Goal: Information Seeking & Learning: Learn about a topic

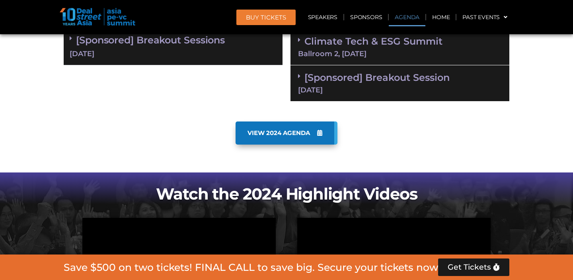
scroll to position [576, 0]
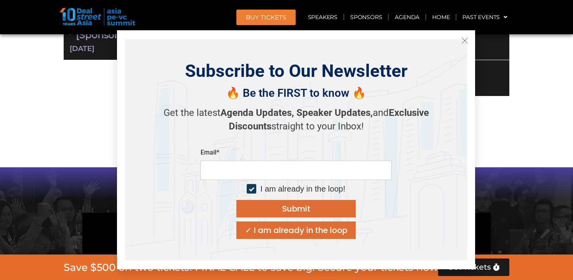
click at [472, 45] on div "Subscribe to Our Newsletter 🔥 Be the FIRST to know 🔥 Get the latest Agenda Upda…" at bounding box center [296, 149] width 358 height 239
click at [467, 43] on icon "Close" at bounding box center [464, 40] width 7 height 7
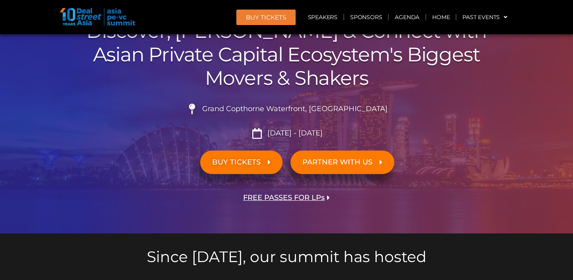
scroll to position [87, 0]
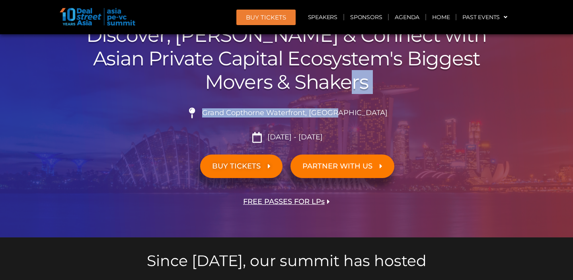
drag, startPoint x: 357, startPoint y: 116, endPoint x: 348, endPoint y: 88, distance: 29.2
click at [348, 88] on div "ASIA PE-VC Summit 2025 Discover, Learn & Connect with Asian Private Capital Eco…" at bounding box center [286, 116] width 453 height 242
click at [348, 88] on h2 "Discover, Learn & Connect with Asian Private Capital Ecosystem's Biggest Movers…" at bounding box center [286, 58] width 445 height 70
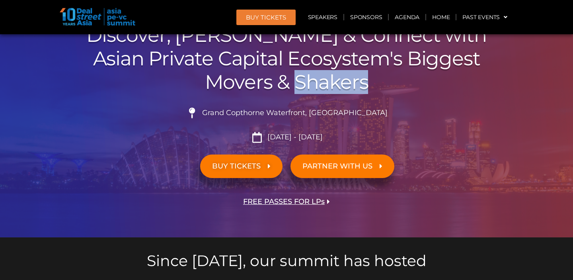
click at [348, 88] on h2 "Discover, Learn & Connect with Asian Private Capital Ecosystem's Biggest Movers…" at bounding box center [286, 58] width 445 height 70
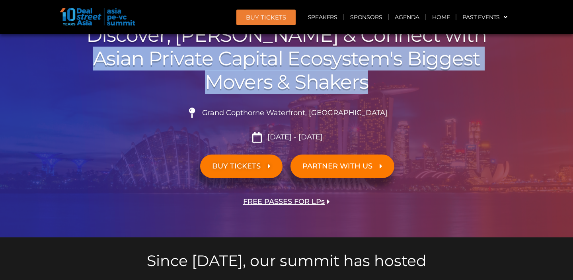
click at [348, 88] on h2 "Discover, Learn & Connect with Asian Private Capital Ecosystem's Biggest Movers…" at bounding box center [286, 58] width 445 height 70
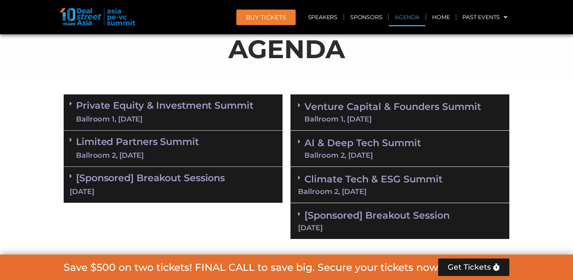
scroll to position [453, 0]
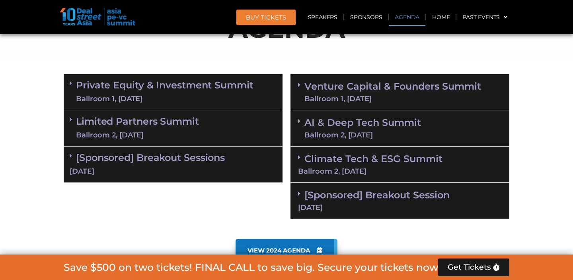
click at [201, 102] on div "Ballroom 1, 10 Sept" at bounding box center [164, 99] width 177 height 10
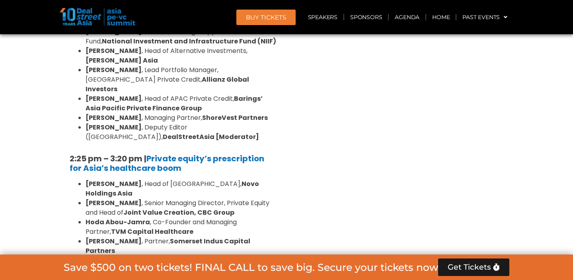
scroll to position [2890, 0]
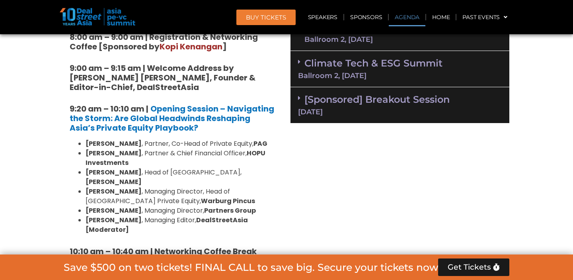
scroll to position [437, 0]
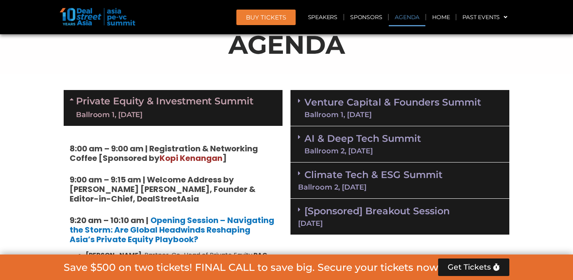
click at [155, 100] on link "Private Equity & Investment Summit Ballroom 1, 10 Sept" at bounding box center [164, 108] width 177 height 24
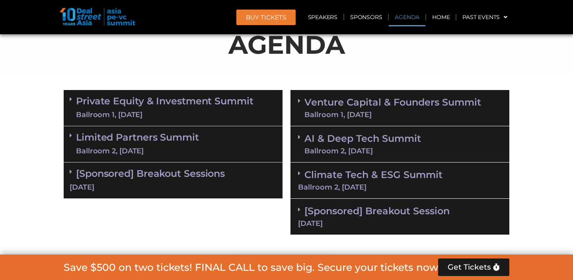
click at [342, 108] on link "Venture Capital & Founders​ Summit Ballroom 1, 11 Sept" at bounding box center [392, 107] width 177 height 21
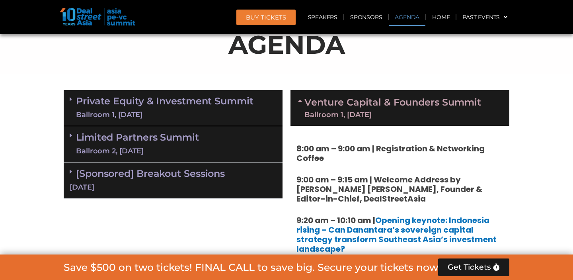
click at [274, 107] on div "Private Equity & Investment Summit Ballroom 1, 10 Sept" at bounding box center [173, 108] width 219 height 36
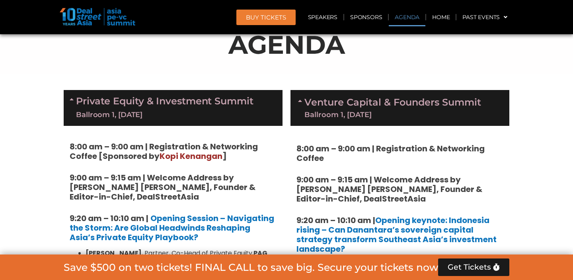
click at [269, 107] on div "Private Equity & Investment Summit Ballroom 1, 10 Sept" at bounding box center [173, 108] width 219 height 36
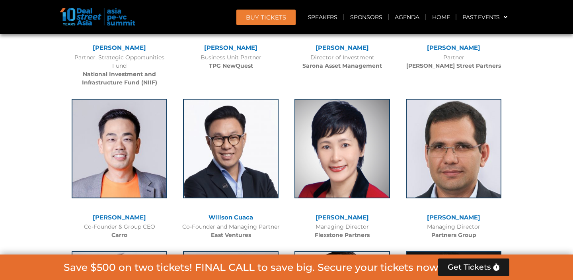
scroll to position [1058, 0]
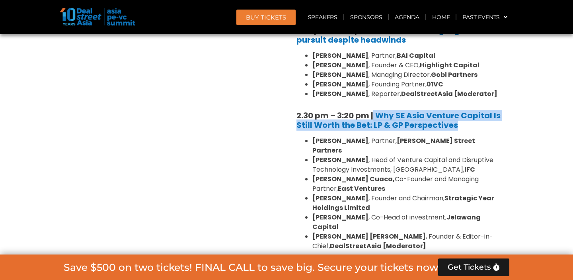
drag, startPoint x: 374, startPoint y: 81, endPoint x: 457, endPoint y: 94, distance: 83.7
click at [457, 111] on h5 "2.30 pm – 3:20 pm | Why SE Asia Venture Capital Is Still Worth the Bet: LP & GP…" at bounding box center [399, 120] width 207 height 19
copy h5 "Why SE Asia Venture Capital Is Still Worth the Bet: LP & GP Perspectives"
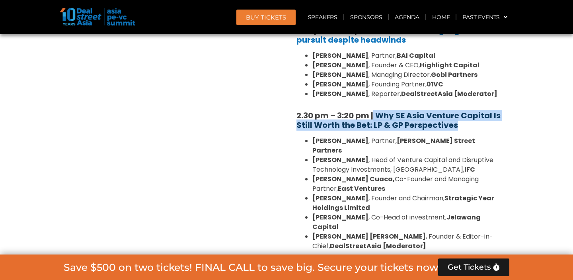
copy h5 "Why SE Asia Venture Capital Is Still Worth the Bet: LP & GP Perspectives"
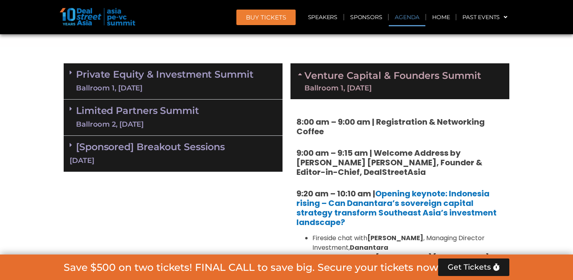
scroll to position [466, 0]
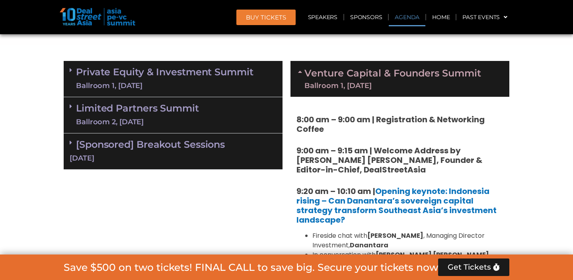
click at [351, 86] on div "Ballroom 1, 11 Sept" at bounding box center [392, 85] width 177 height 7
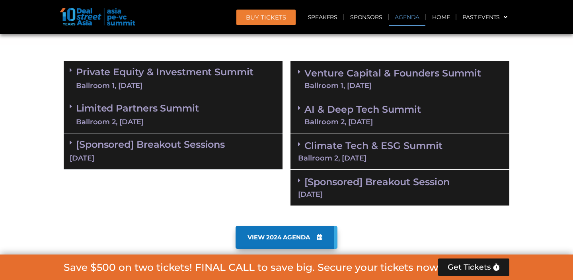
click at [352, 108] on link "AI & Deep Tech Summit Ballroom 2, 11 Sept" at bounding box center [362, 115] width 117 height 21
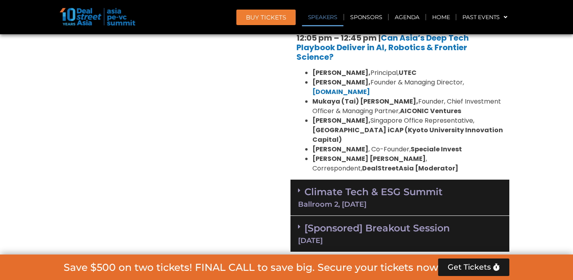
scroll to position [837, 0]
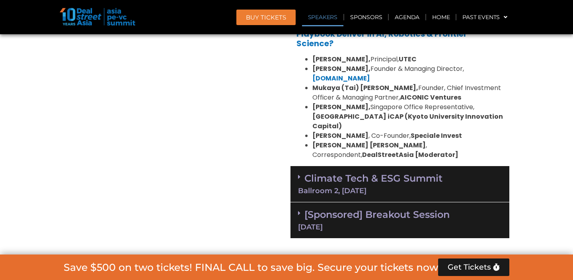
click at [381, 187] on div "Ballroom 2, 11 Sept" at bounding box center [400, 190] width 204 height 7
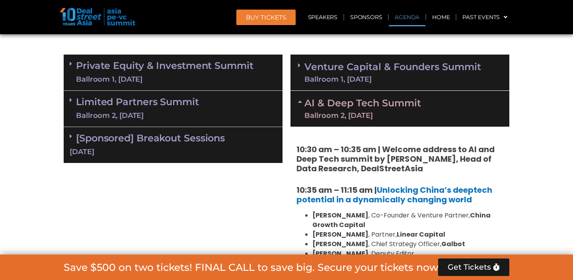
scroll to position [472, 0]
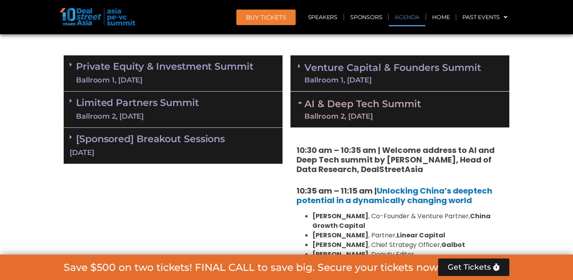
click at [353, 107] on link "AI & Deep Tech Summit Ballroom 2, 11 Sept" at bounding box center [362, 109] width 117 height 21
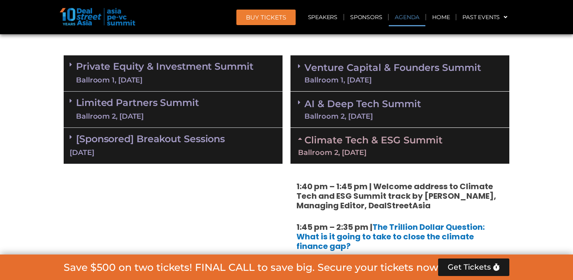
scroll to position [2408, 0]
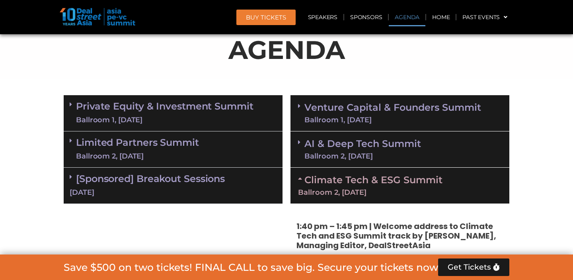
click at [377, 182] on link "Climate Tech & ESG Summit Ballroom 2, 11 Sept" at bounding box center [400, 185] width 204 height 22
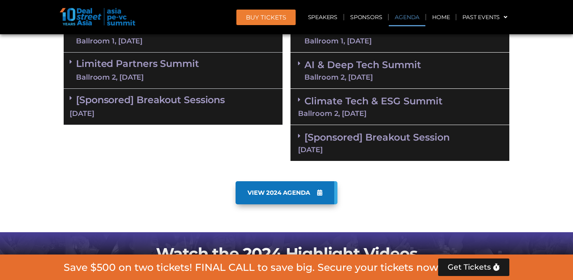
scroll to position [515, 0]
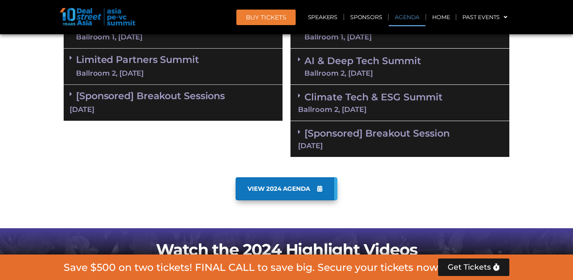
click at [369, 133] on link "[Sponsored] Breakout Session 11 Sept" at bounding box center [400, 138] width 204 height 22
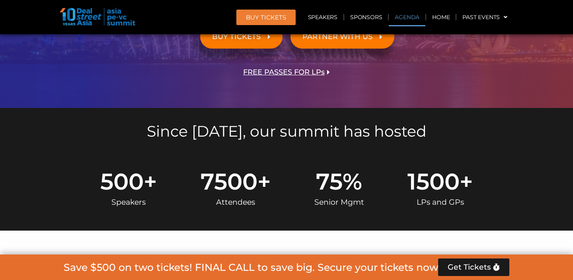
scroll to position [0, 0]
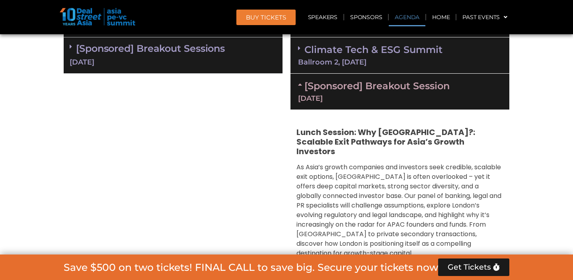
click at [412, 80] on link "[Sponsored] Breakout Session 11 Sept" at bounding box center [400, 91] width 204 height 22
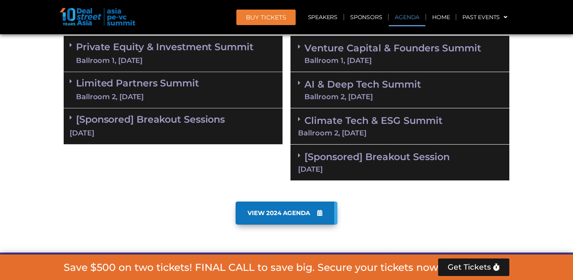
scroll to position [488, 0]
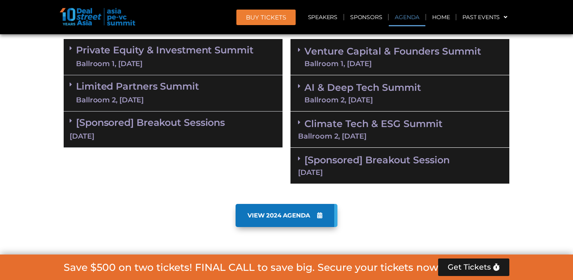
click at [400, 60] on div "Ballroom 1, 11 Sept" at bounding box center [392, 63] width 177 height 7
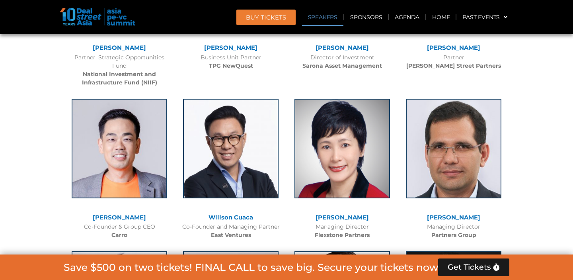
scroll to position [1058, 0]
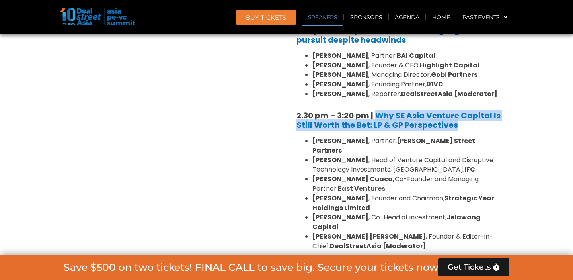
click at [333, 155] on li "Geetali Kumar , Head of Venture Capital and Disruptive Technology Investments, …" at bounding box center [407, 164] width 191 height 19
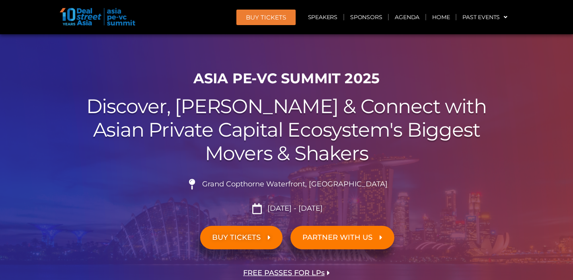
scroll to position [30, 0]
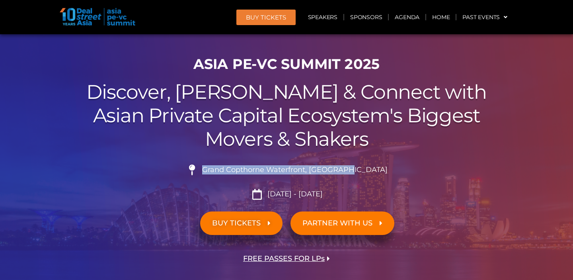
drag, startPoint x: 366, startPoint y: 168, endPoint x: 225, endPoint y: 171, distance: 140.8
click at [225, 171] on span "Grand Copthorne Waterfront, Singapore​" at bounding box center [293, 169] width 187 height 9
copy span "Grand Copthorne Waterfront, Singapore"
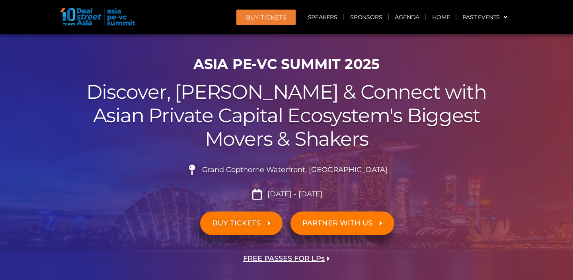
click at [422, 57] on h1 "ASIA PE-VC Summit 2025" at bounding box center [286, 64] width 445 height 17
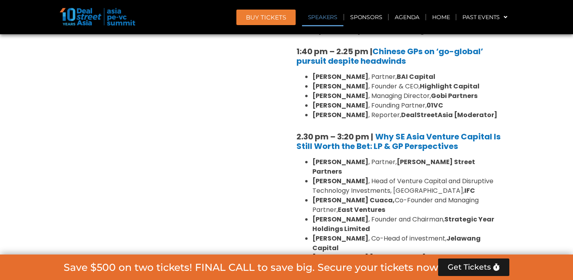
scroll to position [1036, 0]
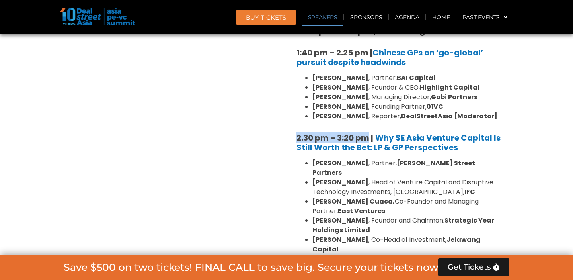
drag, startPoint x: 369, startPoint y: 108, endPoint x: 297, endPoint y: 107, distance: 72.0
click at [297, 132] on strong "2.30 pm – 3:20 pm |" at bounding box center [334, 137] width 77 height 11
copy strong "2.30 pm – 3:20 pm"
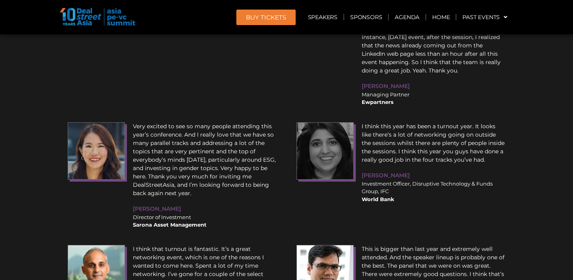
scroll to position [1058, 0]
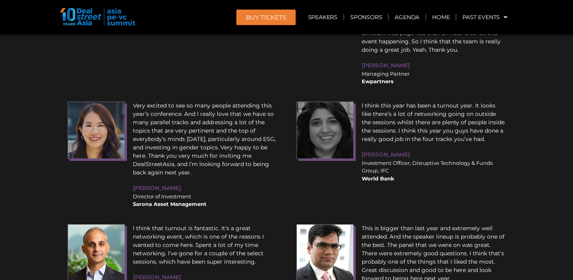
scroll to position [10240, 0]
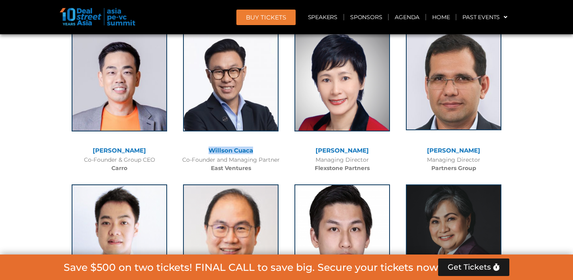
scroll to position [1764, 0]
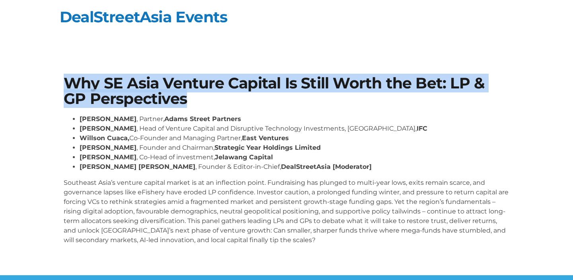
drag, startPoint x: 188, startPoint y: 103, endPoint x: 60, endPoint y: 88, distance: 129.3
click at [60, 88] on div "Why SE Asia Venture Capital Is Still Worth the Bet: LP & GP Perspectives [PERSO…" at bounding box center [286, 163] width 453 height 183
copy h1 "Why SE Asia Venture Capital Is Still Worth the Bet: LP & GP Perspectives"
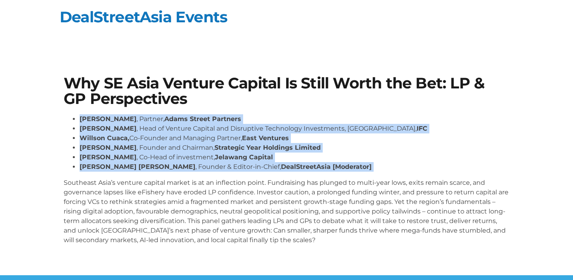
drag, startPoint x: 80, startPoint y: 118, endPoint x: 329, endPoint y: 174, distance: 255.5
click at [329, 174] on div "[PERSON_NAME] , Partner, [PERSON_NAME] Street Partners [PERSON_NAME] , Head of …" at bounding box center [286, 179] width 445 height 130
copy div "[PERSON_NAME] , Partner, [PERSON_NAME] Street Partners [PERSON_NAME] , Head of …"
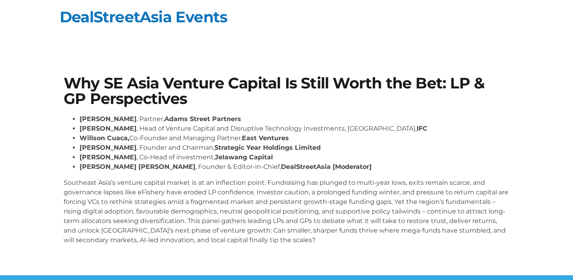
click at [329, 85] on h1 "Why SE Asia Venture Capital Is Still Worth the Bet: LP & GP Perspectives" at bounding box center [286, 91] width 445 height 31
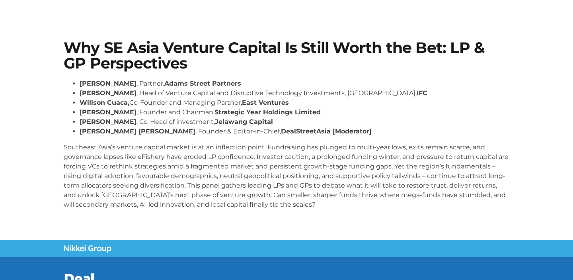
scroll to position [34, 0]
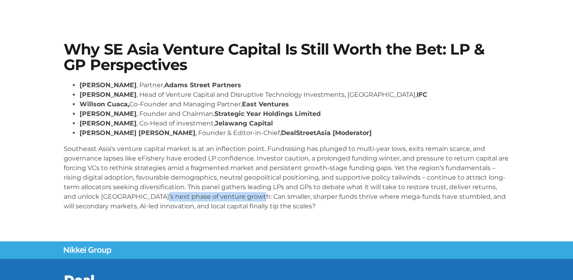
drag, startPoint x: 154, startPoint y: 197, endPoint x: 251, endPoint y: 194, distance: 97.1
click at [251, 194] on p "Southeast Asia’s venture capital market is at an inflection point. Fundraising …" at bounding box center [286, 177] width 445 height 67
click at [139, 198] on p "Southeast Asia’s venture capital market is at an inflection point. Fundraising …" at bounding box center [286, 177] width 445 height 67
drag, startPoint x: 101, startPoint y: 197, endPoint x: 252, endPoint y: 196, distance: 151.2
click at [252, 196] on p "Southeast Asia’s venture capital market is at an inflection point. Fundraising …" at bounding box center [286, 177] width 445 height 67
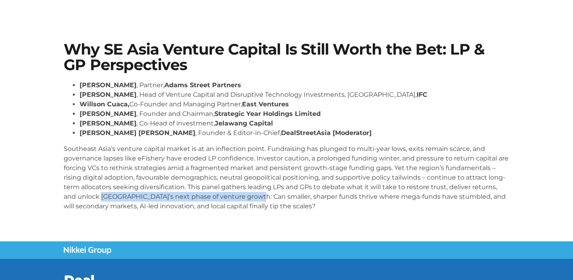
copy p "Southeast Asia’s next phase of venture growth:"
click at [430, 81] on li "[PERSON_NAME] , Partner, [PERSON_NAME] Street Partners" at bounding box center [295, 85] width 430 height 10
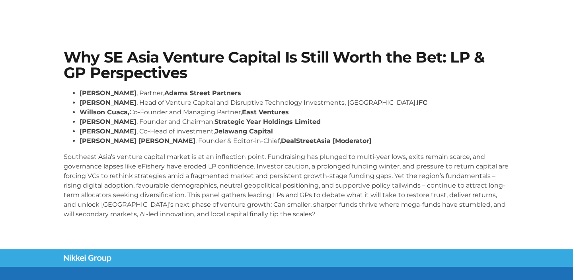
scroll to position [26, 0]
